Goal: Find specific page/section: Find specific page/section

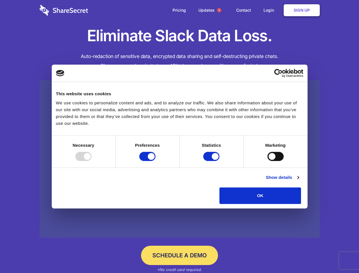
click at [91, 161] on div at bounding box center [83, 156] width 16 height 9
click at [155, 161] on input "Preferences" at bounding box center [147, 156] width 16 height 9
checkbox input "false"
click at [212, 161] on input "Statistics" at bounding box center [211, 156] width 16 height 9
checkbox input "false"
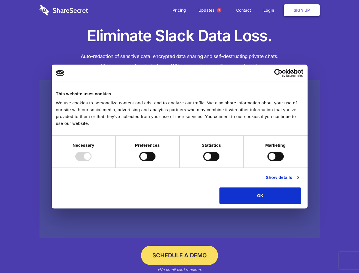
click at [267, 161] on input "Marketing" at bounding box center [275, 156] width 16 height 9
checkbox input "true"
click at [298, 181] on link "Show details" at bounding box center [282, 177] width 33 height 7
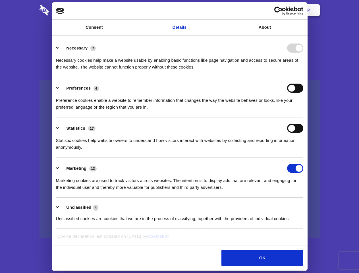
click at [303, 77] on li "Necessary 7 Necessary cookies help make a website usable by enabling basic func…" at bounding box center [179, 57] width 247 height 40
click at [219, 10] on span "1" at bounding box center [219, 10] width 5 height 5
